Goal: Information Seeking & Learning: Learn about a topic

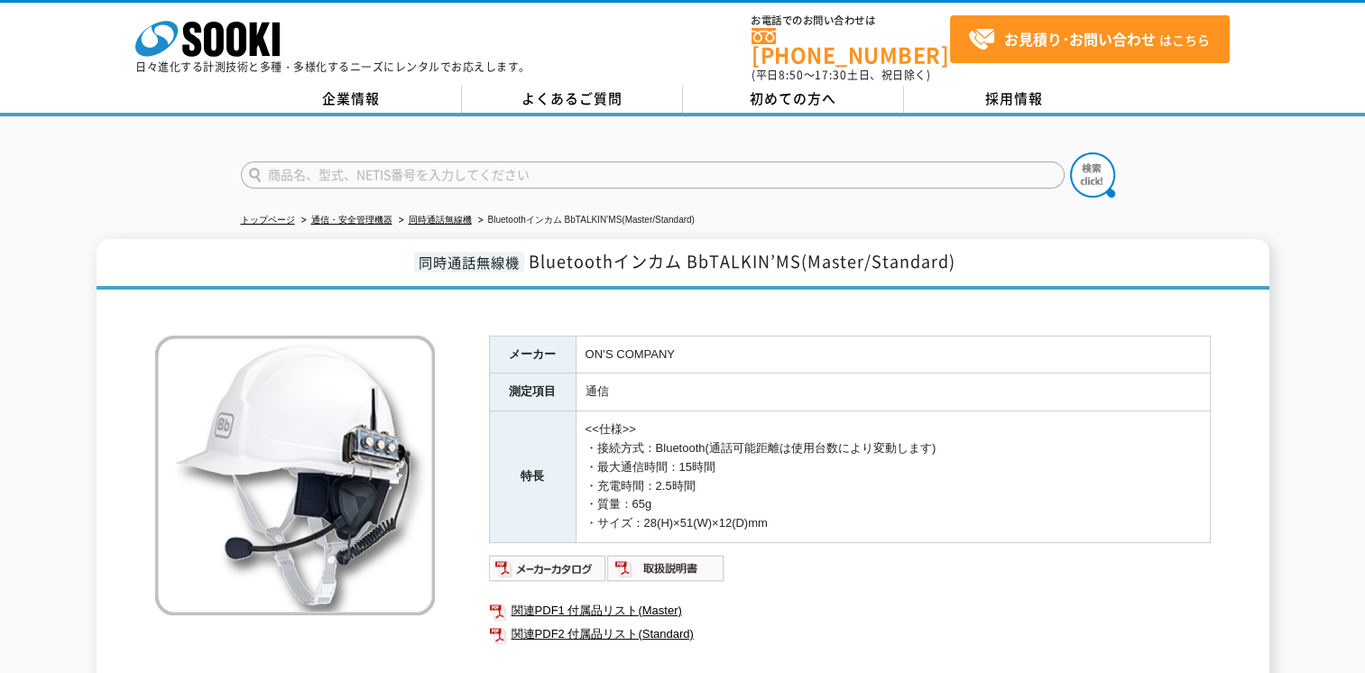
scroll to position [90, 0]
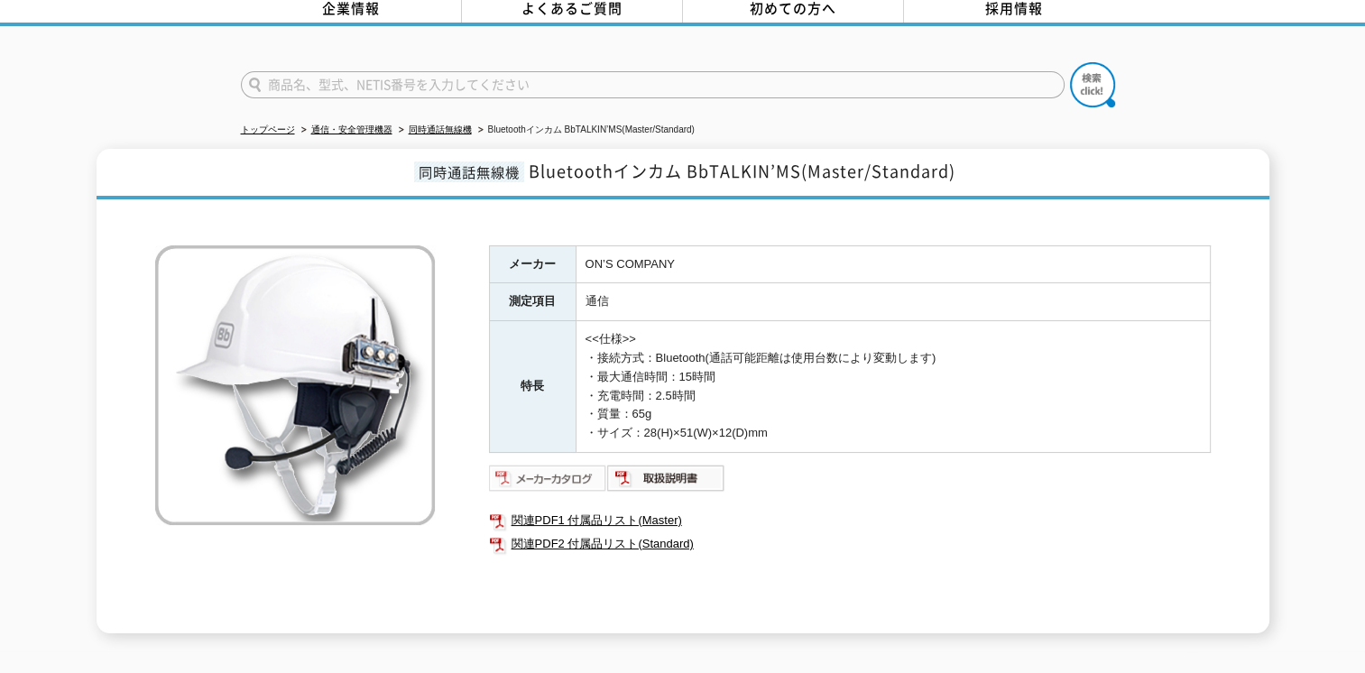
click at [565, 464] on img at bounding box center [548, 478] width 118 height 29
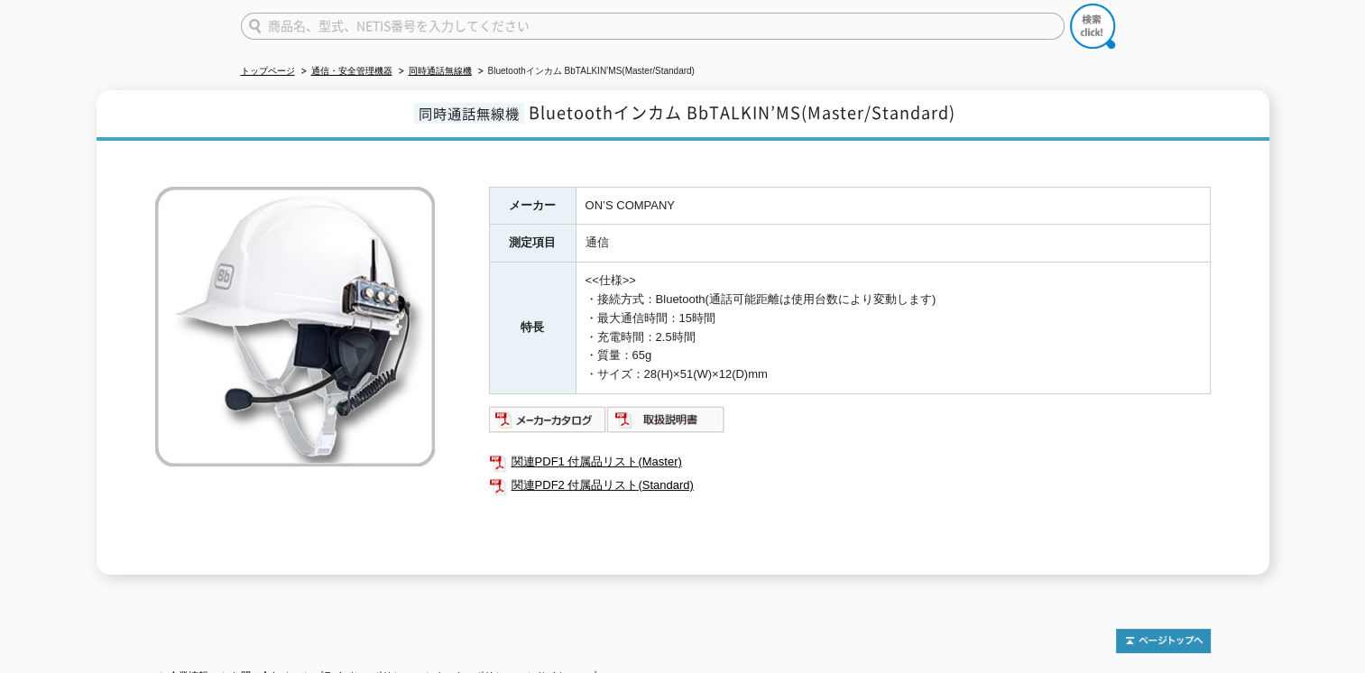
scroll to position [271, 0]
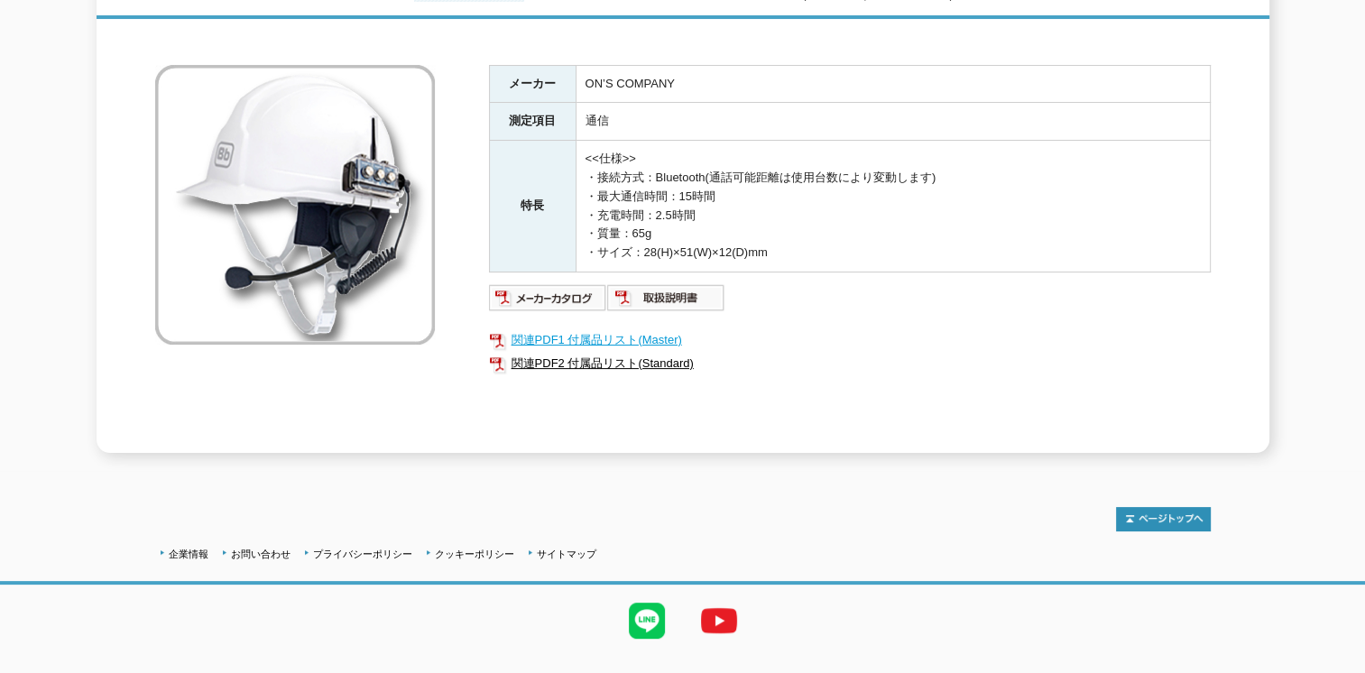
click at [559, 328] on link "関連PDF1 付属品リスト(Master)" at bounding box center [850, 339] width 722 height 23
click at [632, 353] on link "関連PDF2 付属品リスト(Standard)" at bounding box center [850, 363] width 722 height 23
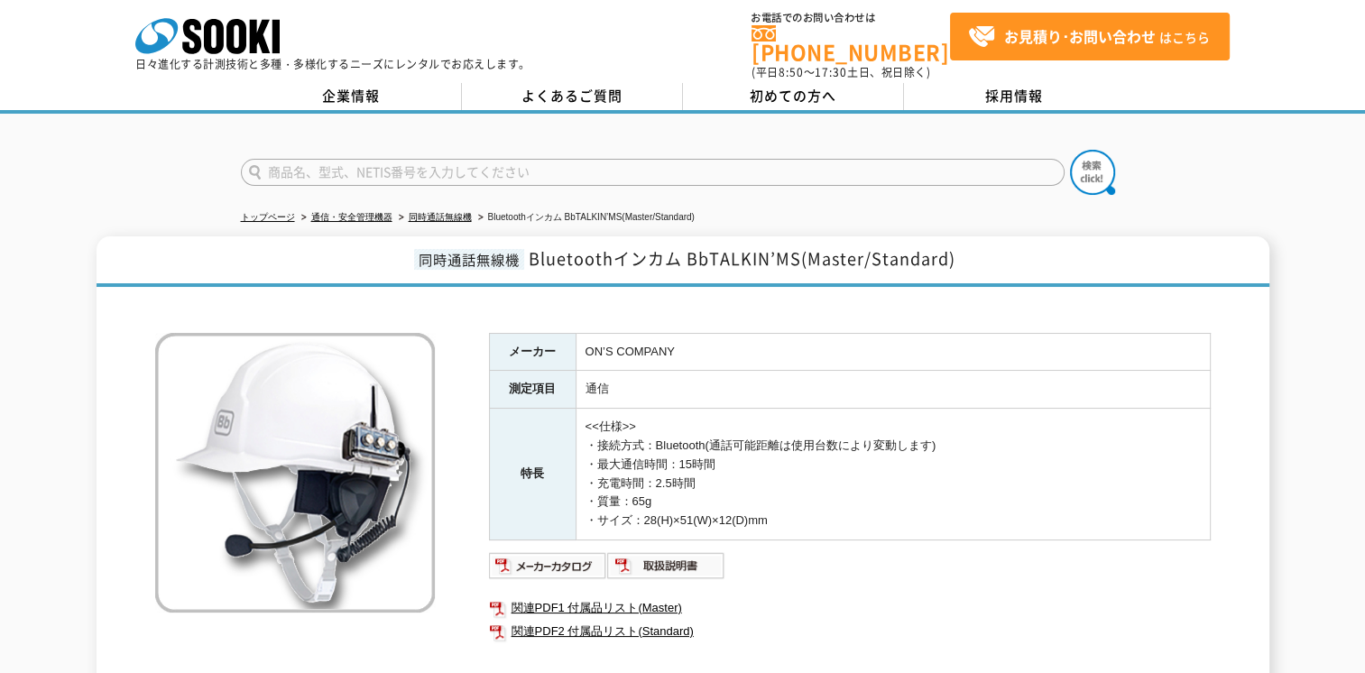
scroll to position [0, 0]
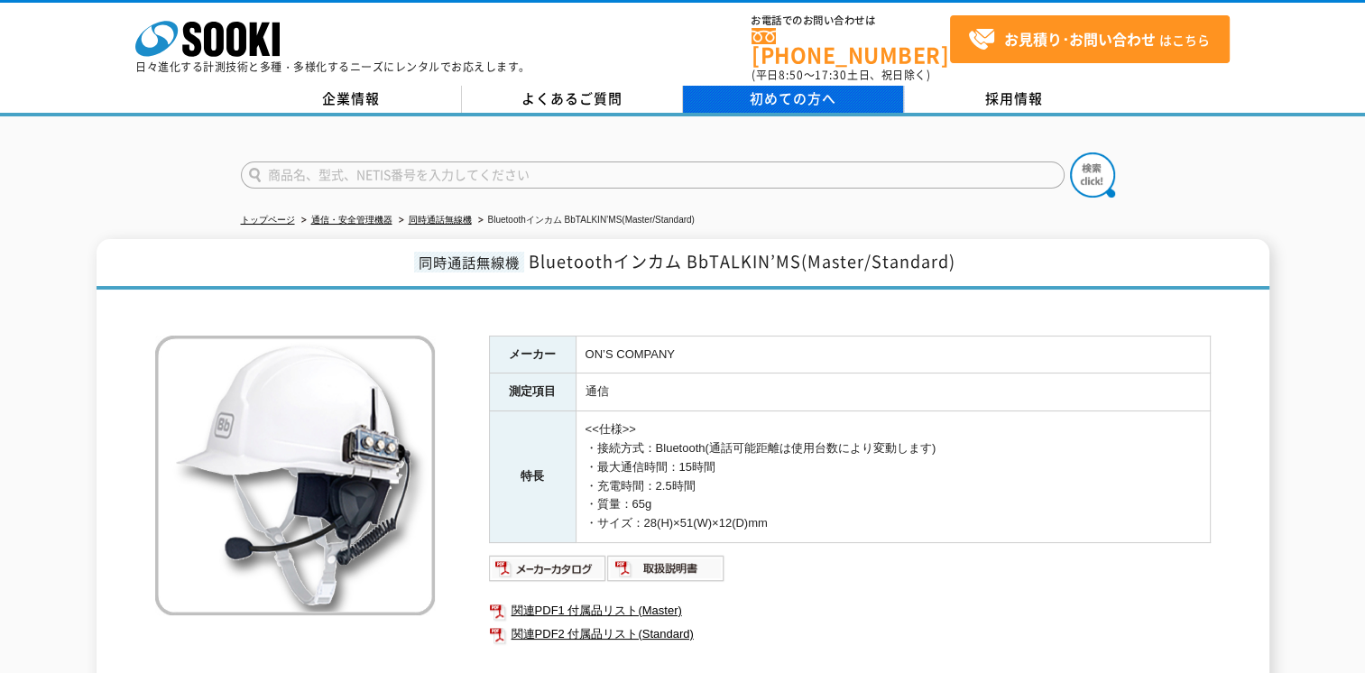
click at [811, 91] on span "初めての方へ" at bounding box center [793, 98] width 87 height 20
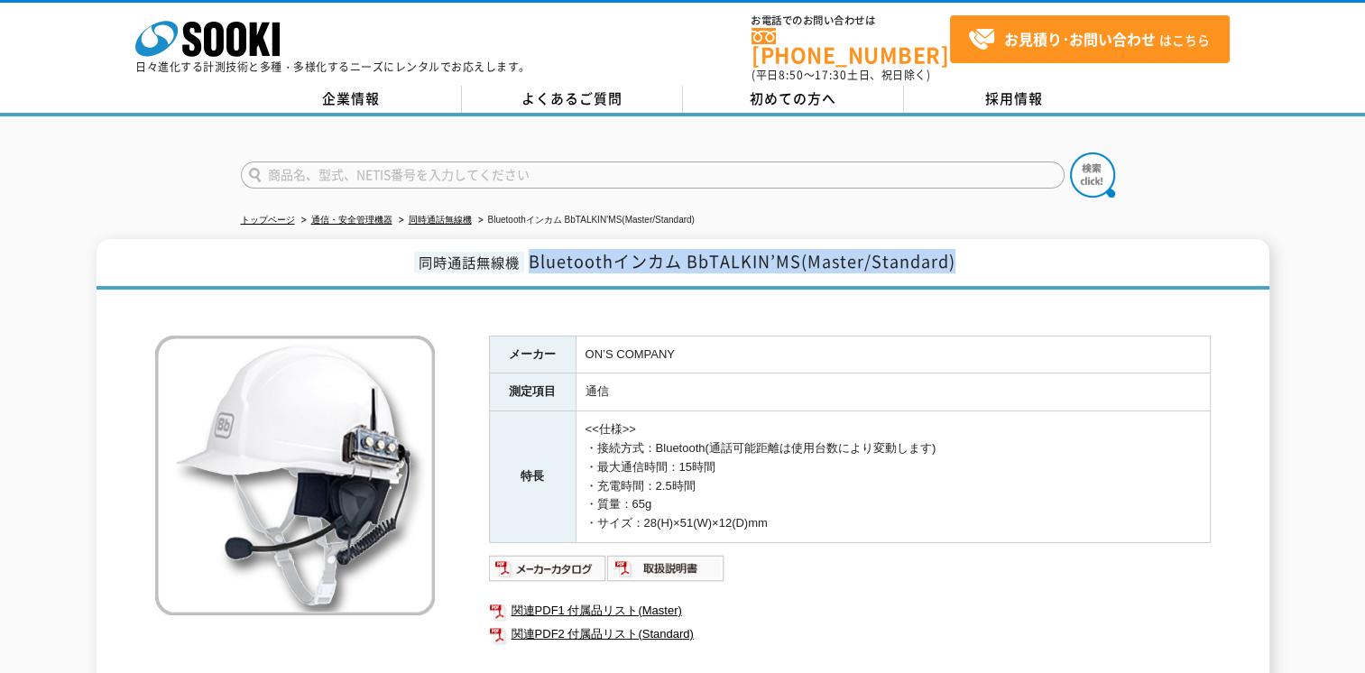
drag, startPoint x: 530, startPoint y: 250, endPoint x: 960, endPoint y: 253, distance: 429.4
click at [960, 253] on h1 "同時通話無線機 Bluetoothインカム BbTALKIN’MS(Master/Standard)" at bounding box center [683, 264] width 1173 height 51
drag, startPoint x: 419, startPoint y: 249, endPoint x: 963, endPoint y: 236, distance: 545.0
click at [963, 239] on h1 "同時通話無線機 Bluetoothインカム BbTALKIN’MS(Master/Standard)" at bounding box center [683, 264] width 1173 height 51
drag, startPoint x: 963, startPoint y: 236, endPoint x: 891, endPoint y: 251, distance: 73.6
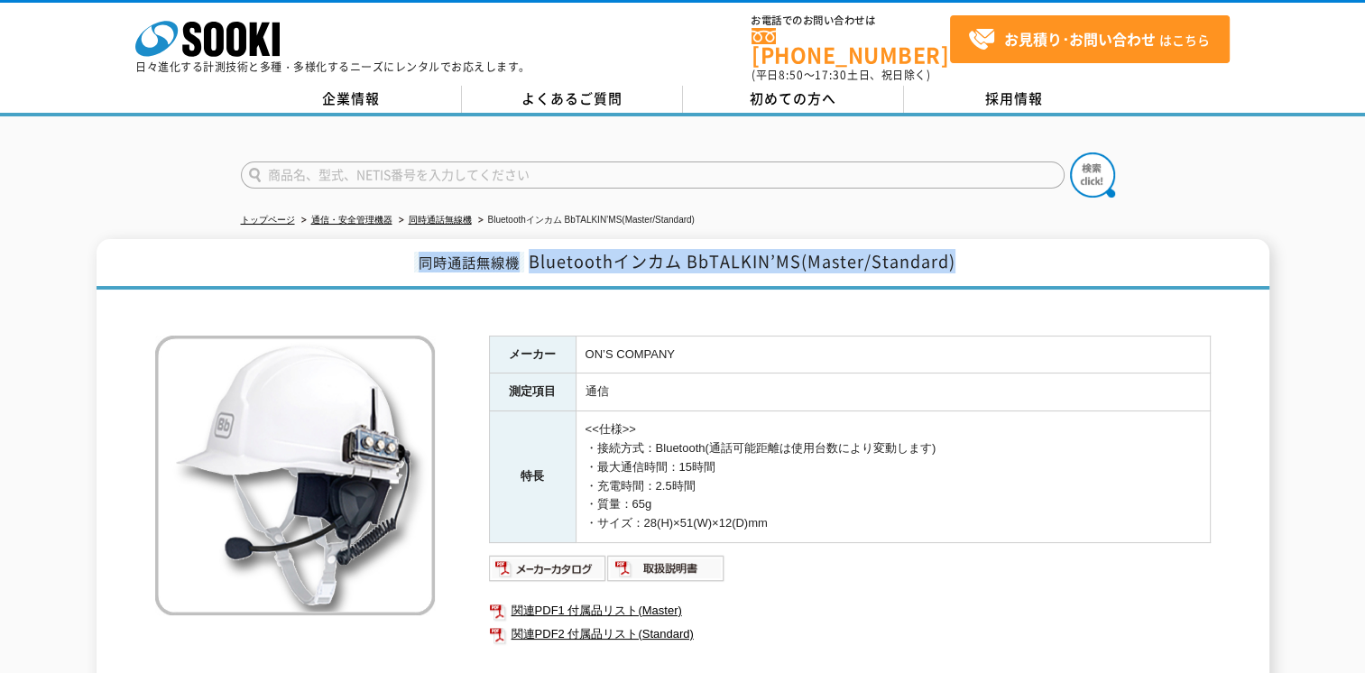
copy h1 "同時通話無線機 Bluetoothインカム BbTALKIN’MS(Master/Standard)"
click at [370, 86] on link "企業情報" at bounding box center [351, 99] width 221 height 27
click at [1070, 243] on h1 "同時通話無線機 Bluetoothインカム BbTALKIN’MS(Master/Standard)" at bounding box center [683, 264] width 1173 height 51
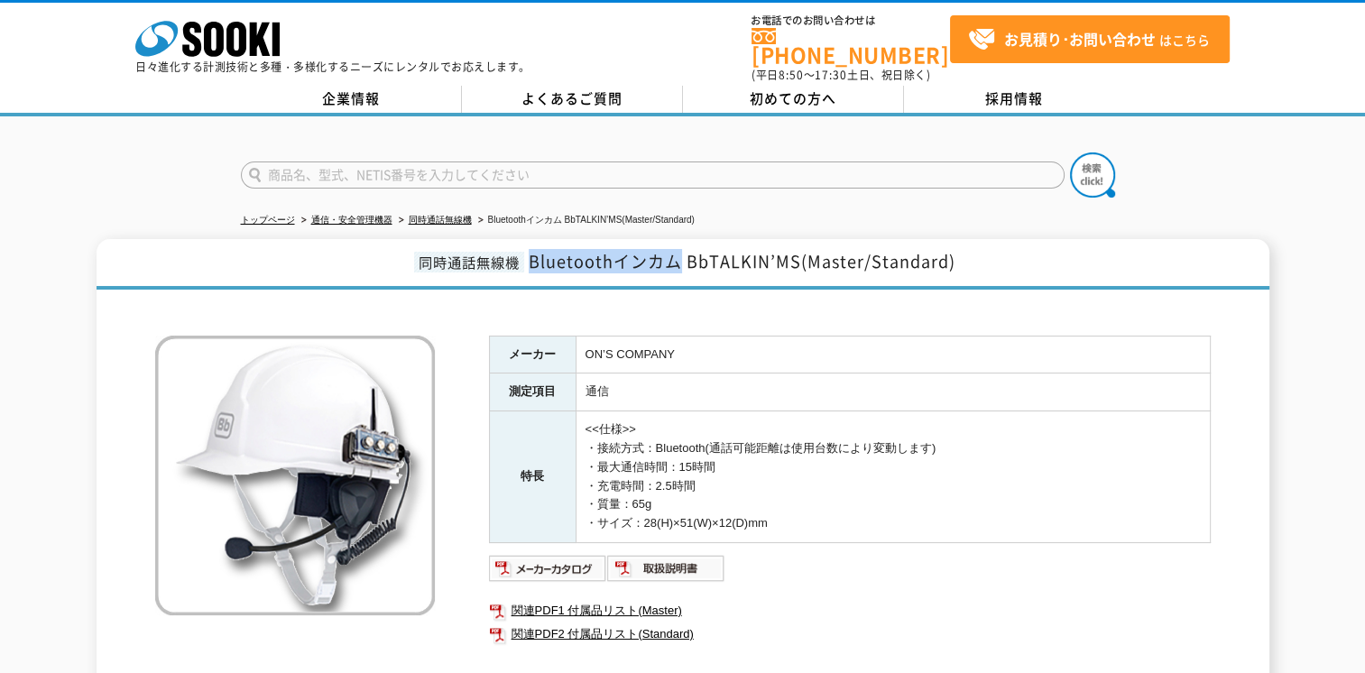
drag, startPoint x: 530, startPoint y: 246, endPoint x: 677, endPoint y: 241, distance: 146.2
click at [677, 249] on span "Bluetoothインカム BbTALKIN’MS(Master/Standard)" at bounding box center [742, 261] width 427 height 24
drag, startPoint x: 677, startPoint y: 241, endPoint x: 640, endPoint y: 243, distance: 37.0
copy span "Bluetoothインカム"
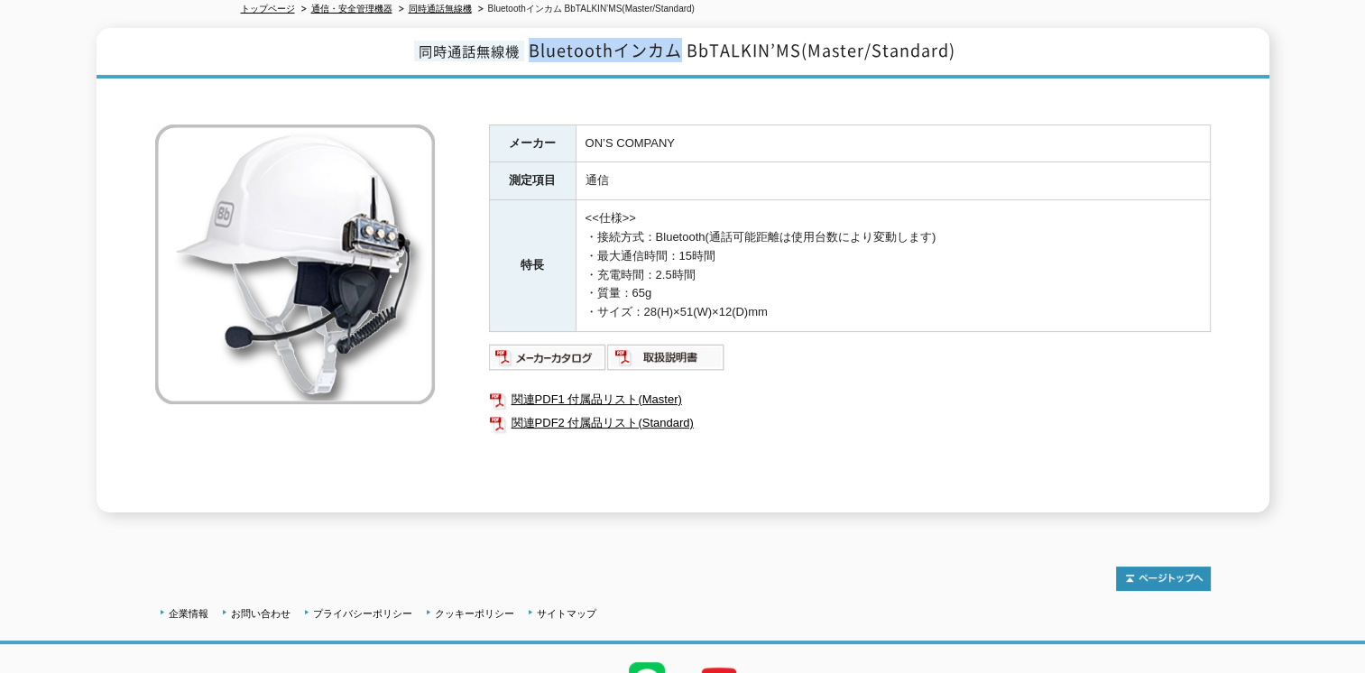
scroll to position [180, 0]
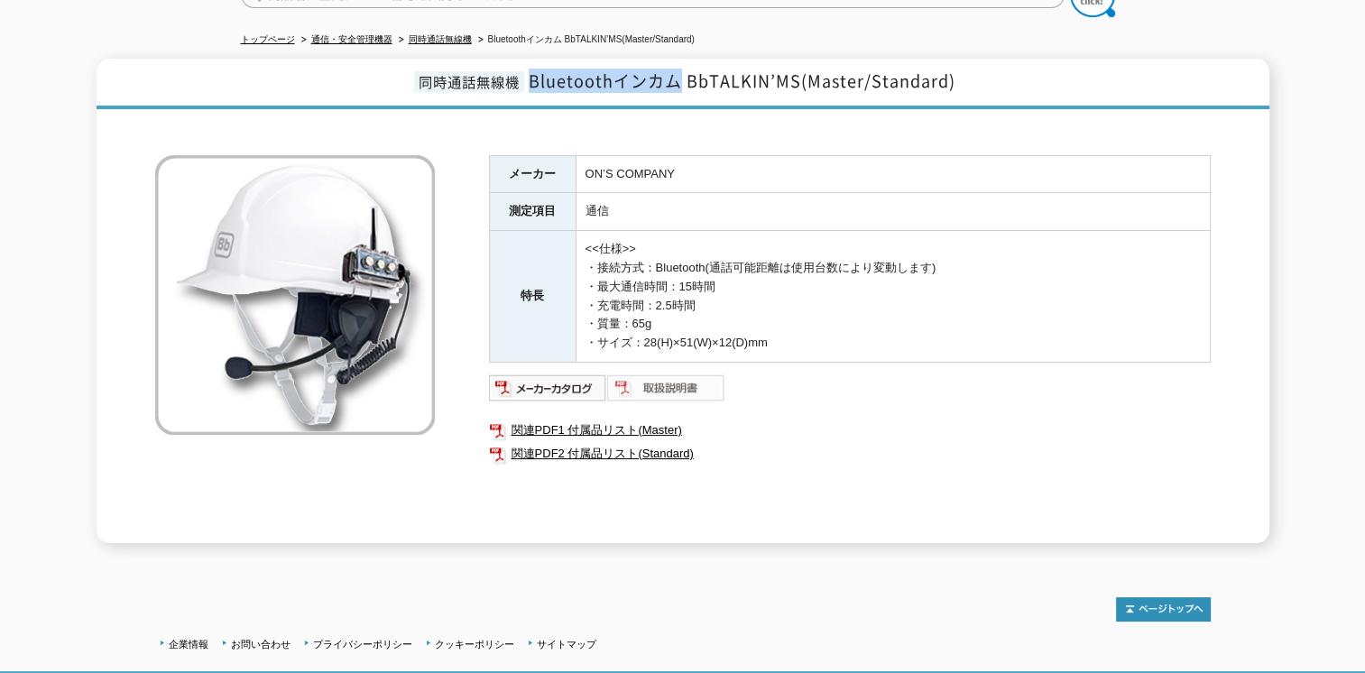
drag, startPoint x: 642, startPoint y: 376, endPoint x: 677, endPoint y: 388, distance: 36.2
click at [642, 376] on img at bounding box center [666, 387] width 118 height 29
click at [557, 69] on span "Bluetoothインカム BbTALKIN’MS(Master/Standard)" at bounding box center [742, 81] width 427 height 24
drag, startPoint x: 532, startPoint y: 69, endPoint x: 801, endPoint y: 77, distance: 268.9
click at [801, 77] on span "Bluetoothインカム BbTALKIN’MS(Master/Standard)" at bounding box center [742, 81] width 427 height 24
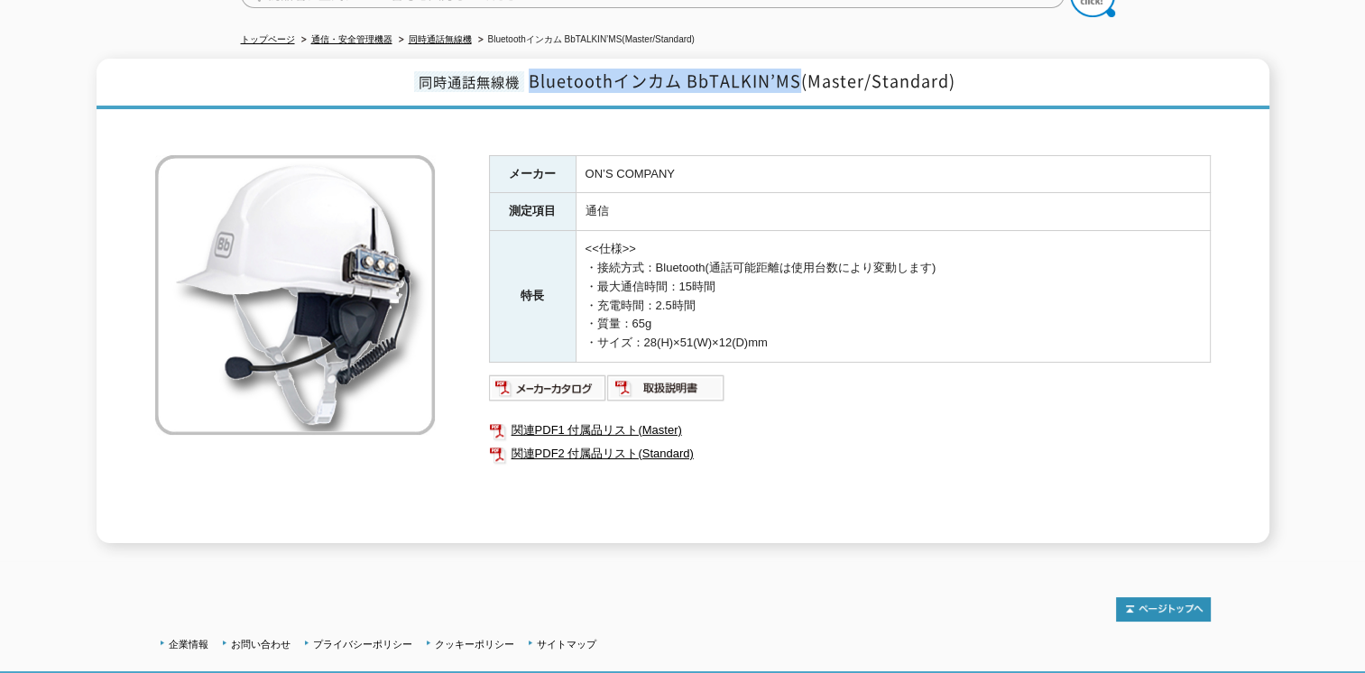
drag, startPoint x: 801, startPoint y: 77, endPoint x: 783, endPoint y: 74, distance: 18.2
copy span "Bluetoothインカム BbTALKIN’MS"
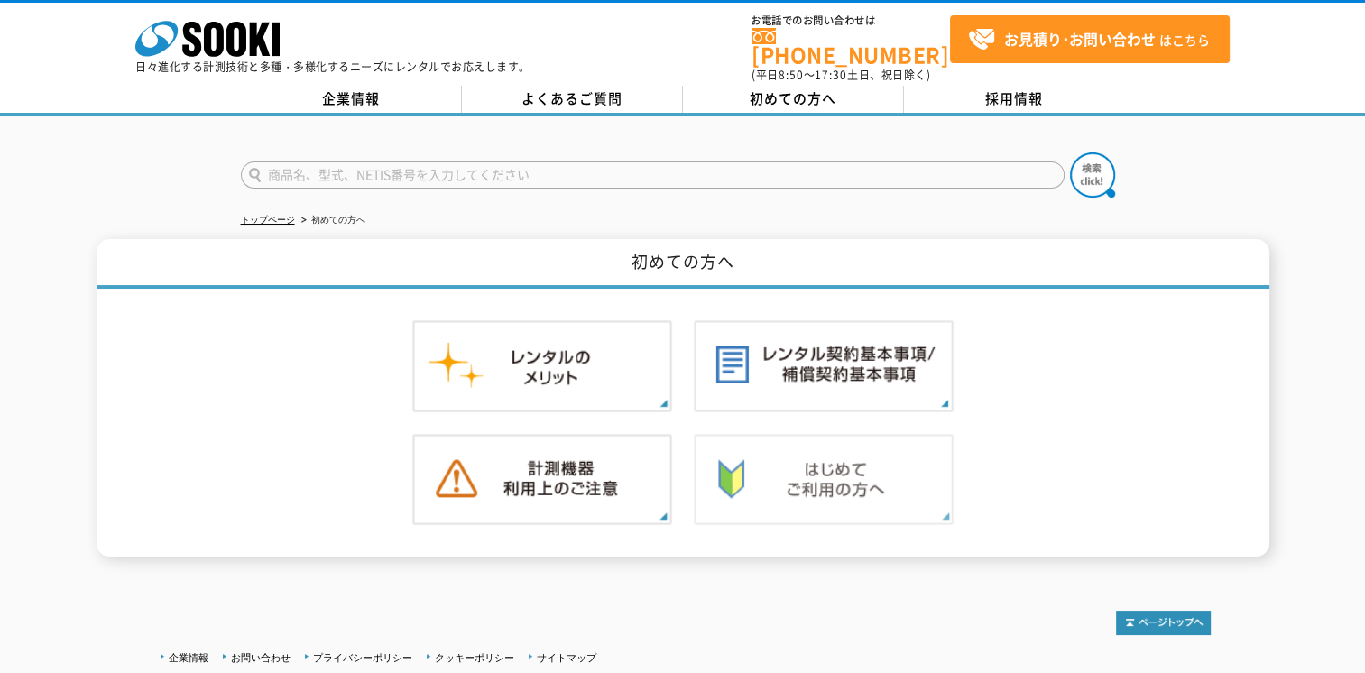
click at [862, 474] on img at bounding box center [824, 480] width 260 height 92
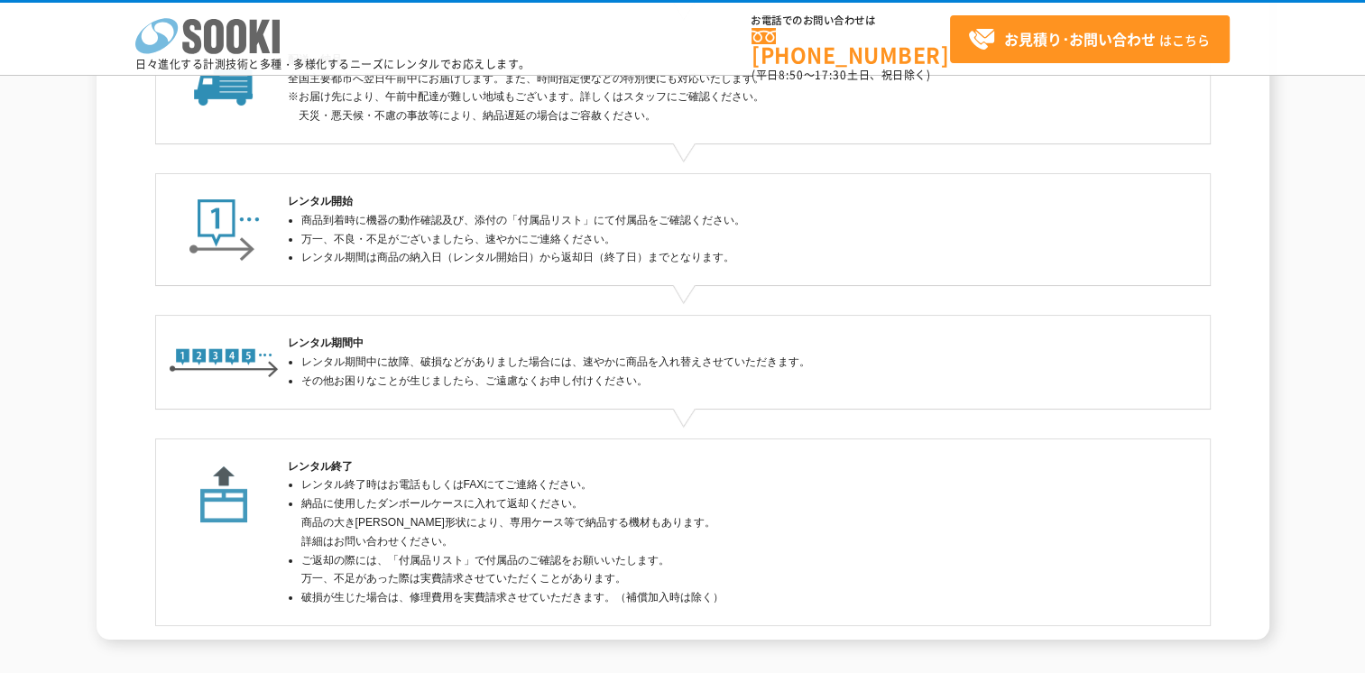
scroll to position [361, 0]
